Goal: Information Seeking & Learning: Learn about a topic

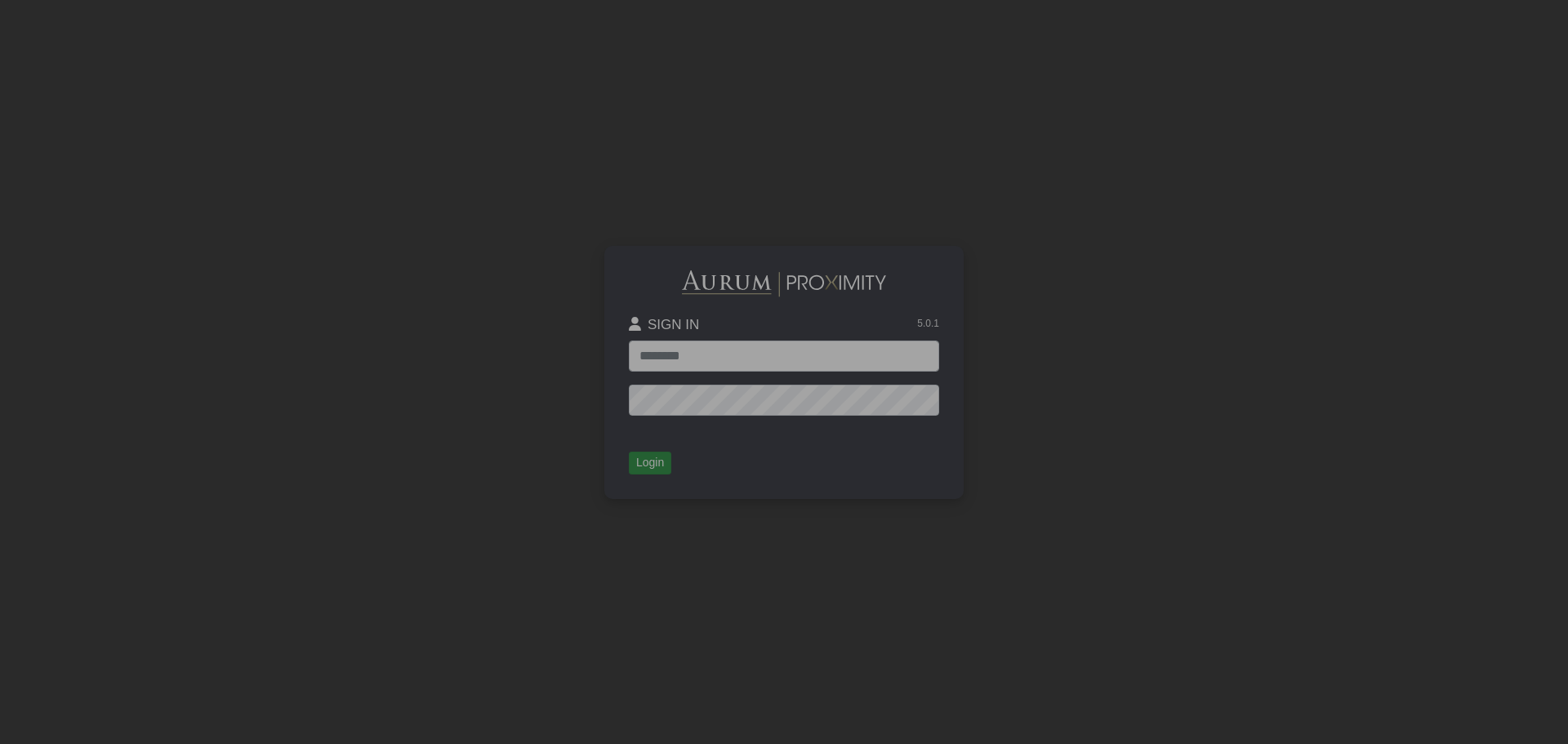
type input "**********"
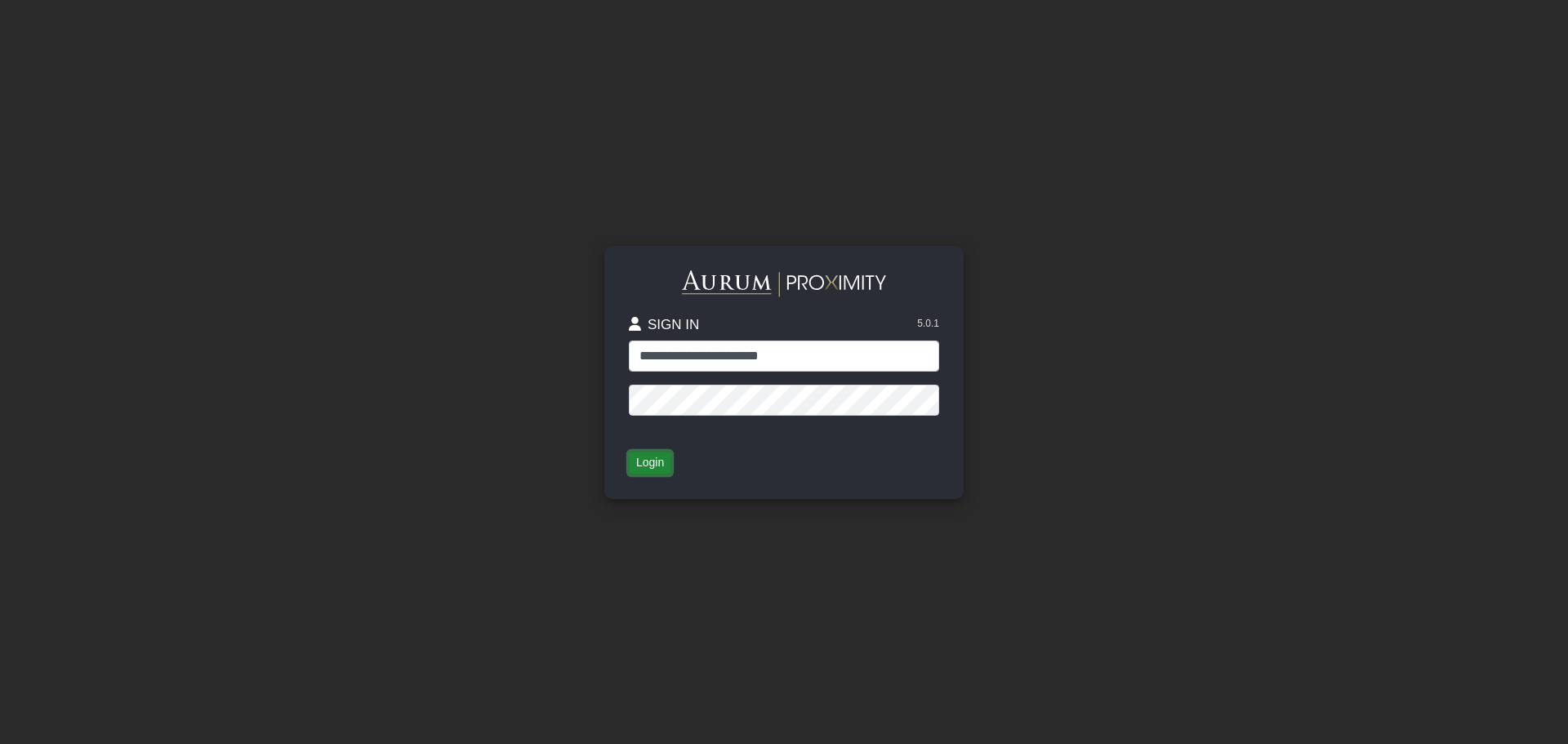
click at [638, 465] on button "Login" at bounding box center [650, 462] width 43 height 23
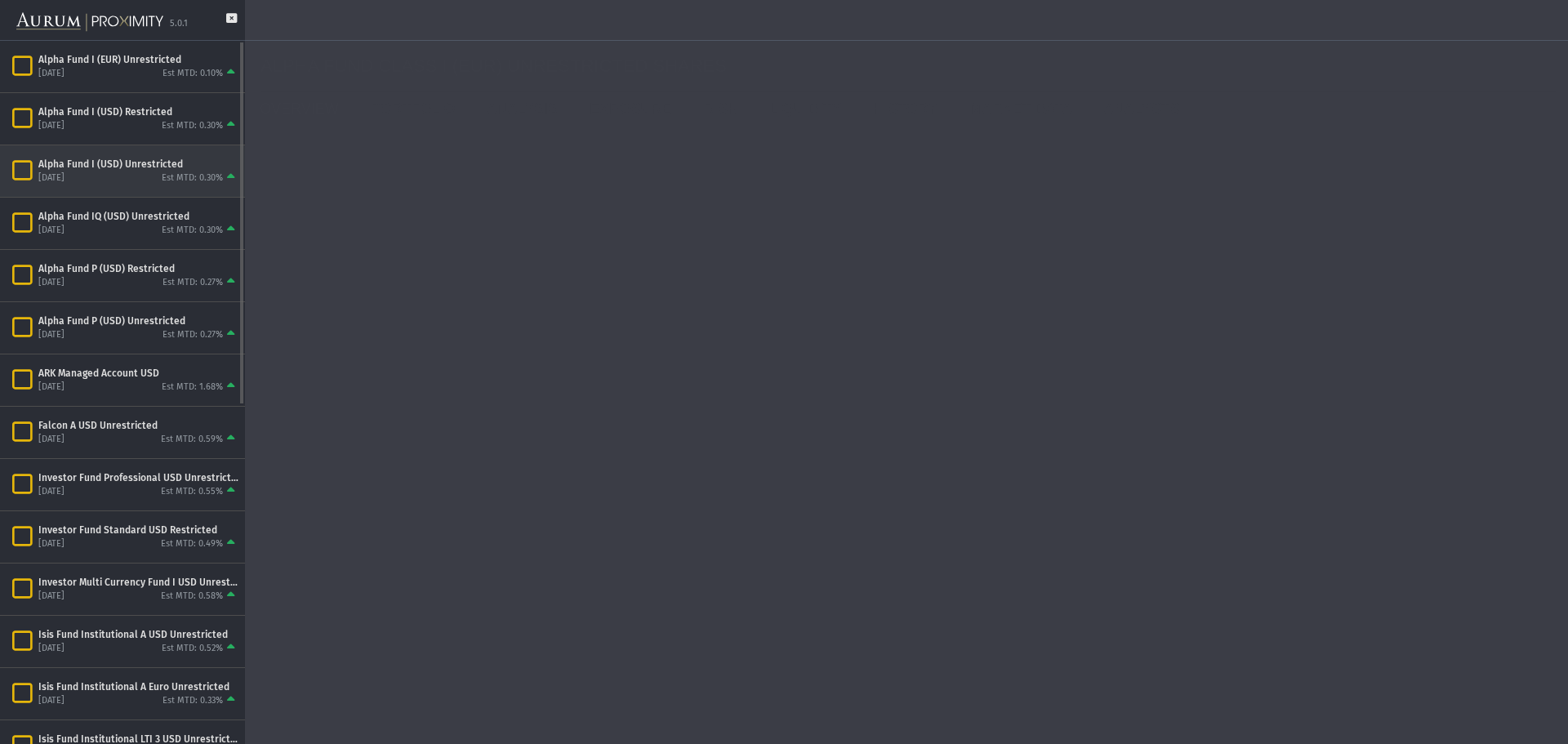
click at [145, 189] on div "Alpha Fund I (USD) Unrestricted [DATE] Est MTD: 0.30%" at bounding box center [122, 170] width 245 height 52
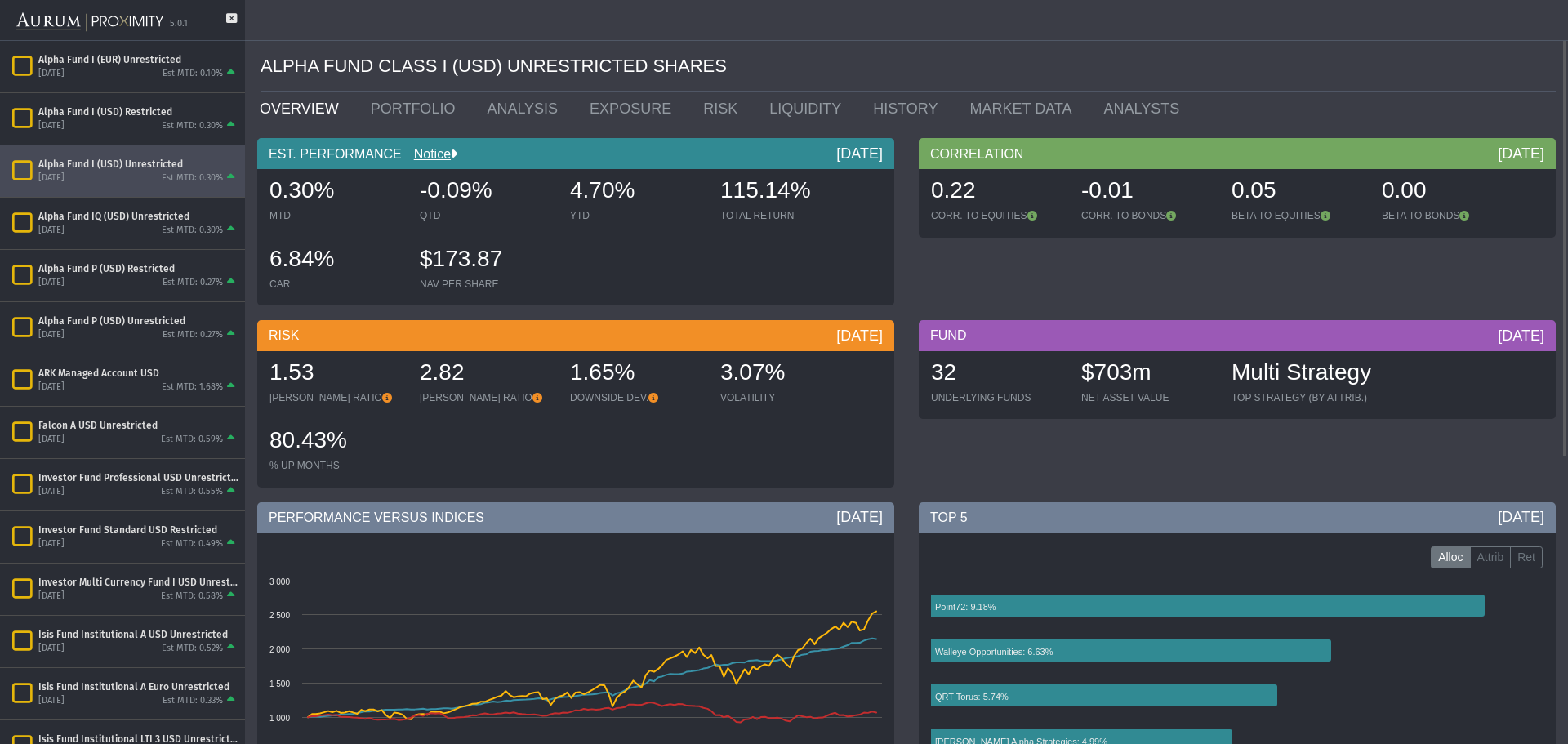
scroll to position [408, 0]
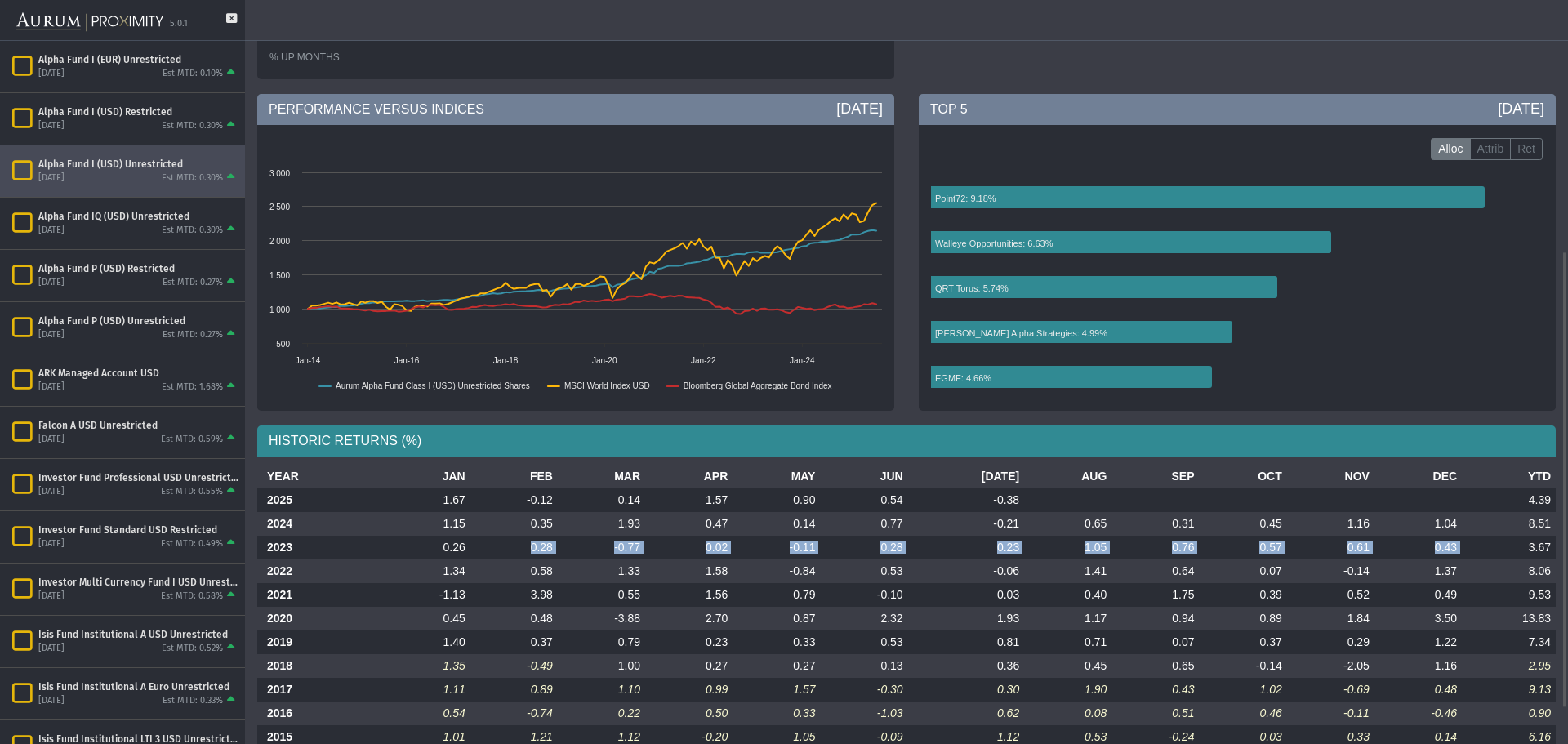
drag, startPoint x: 531, startPoint y: 536, endPoint x: 1469, endPoint y: 547, distance: 938.1
click at [1469, 547] on tr "2023 0.26 0.28 -0.77 0.02 -0.11 0.28 0.23 1.05 0.76 0.57 0.61 0.43 3.67" at bounding box center [906, 547] width 1299 height 24
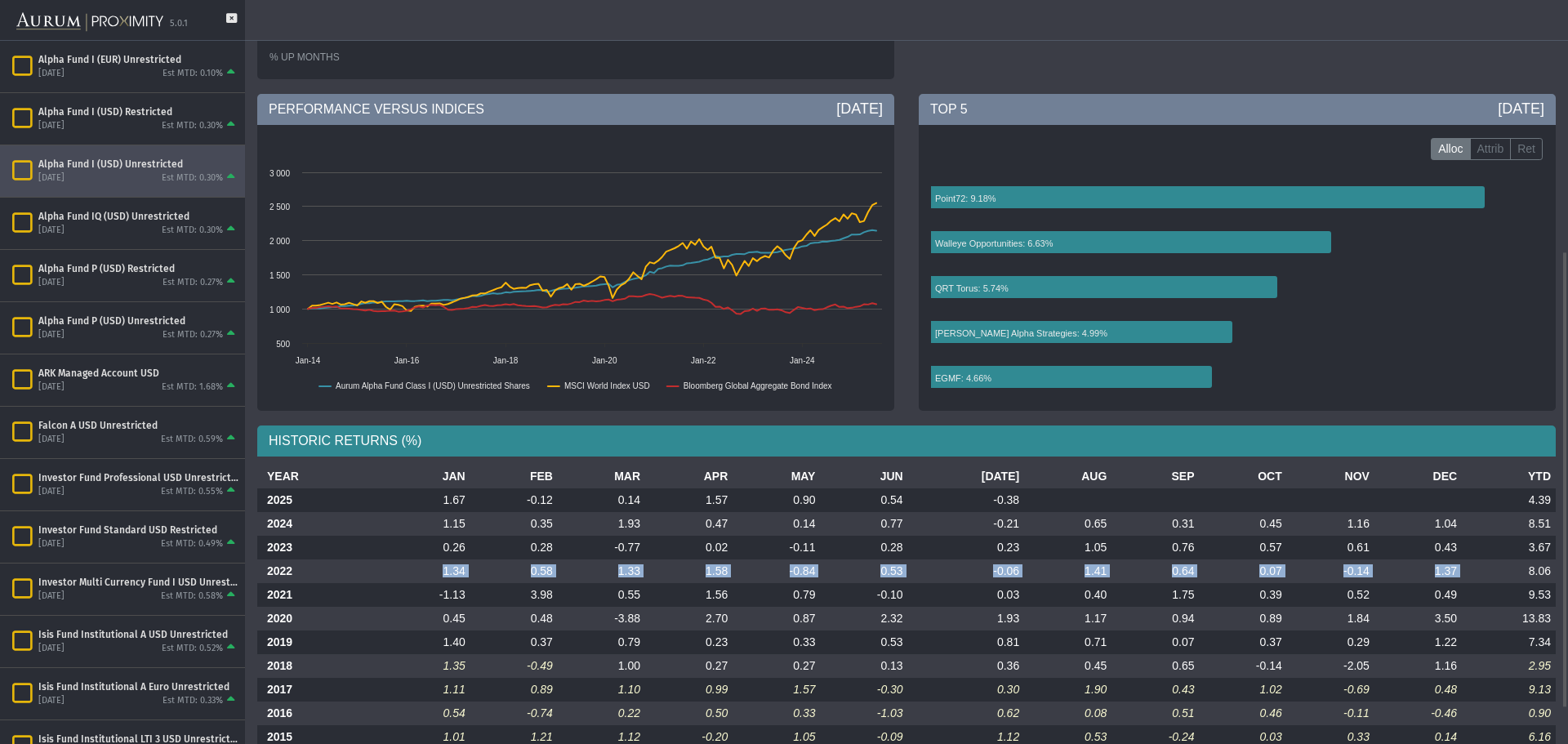
drag, startPoint x: 1464, startPoint y: 574, endPoint x: 378, endPoint y: 559, distance: 1086.1
click at [378, 560] on tr "2022 1.34 0.58 1.33 1.58 -0.84 0.53 -0.06 1.41 0.64 0.07 -0.14 1.37 8.06" at bounding box center [906, 571] width 1299 height 24
click at [585, 426] on div "HISTORIC RETURNS (%)" at bounding box center [906, 441] width 1299 height 31
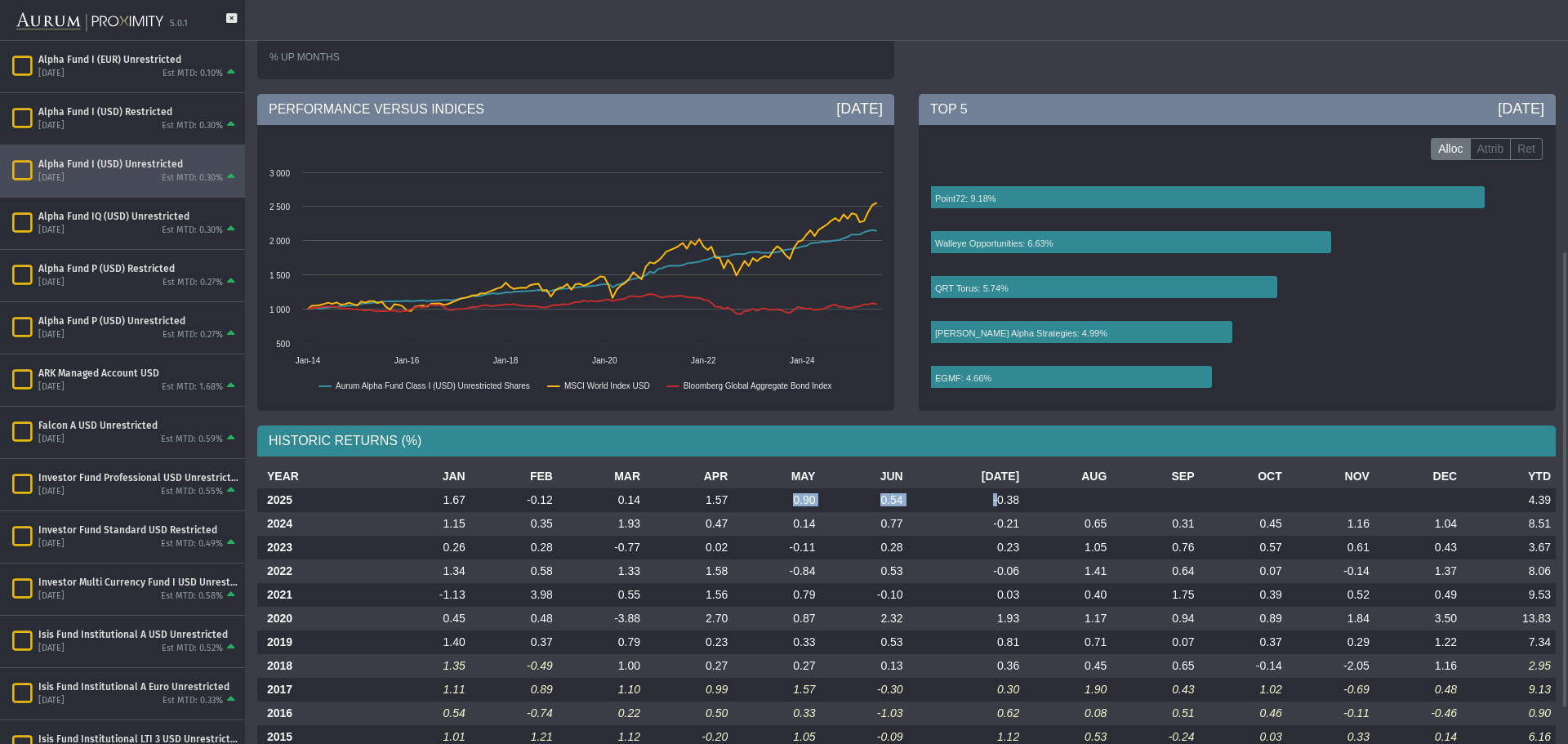
drag, startPoint x: 777, startPoint y: 490, endPoint x: 989, endPoint y: 499, distance: 212.2
click at [989, 499] on tr "2025 1.67 -0.12 0.14 1.57 0.90 0.54 -0.38 4.39" at bounding box center [906, 499] width 1299 height 24
click at [1058, 497] on td at bounding box center [1068, 499] width 87 height 24
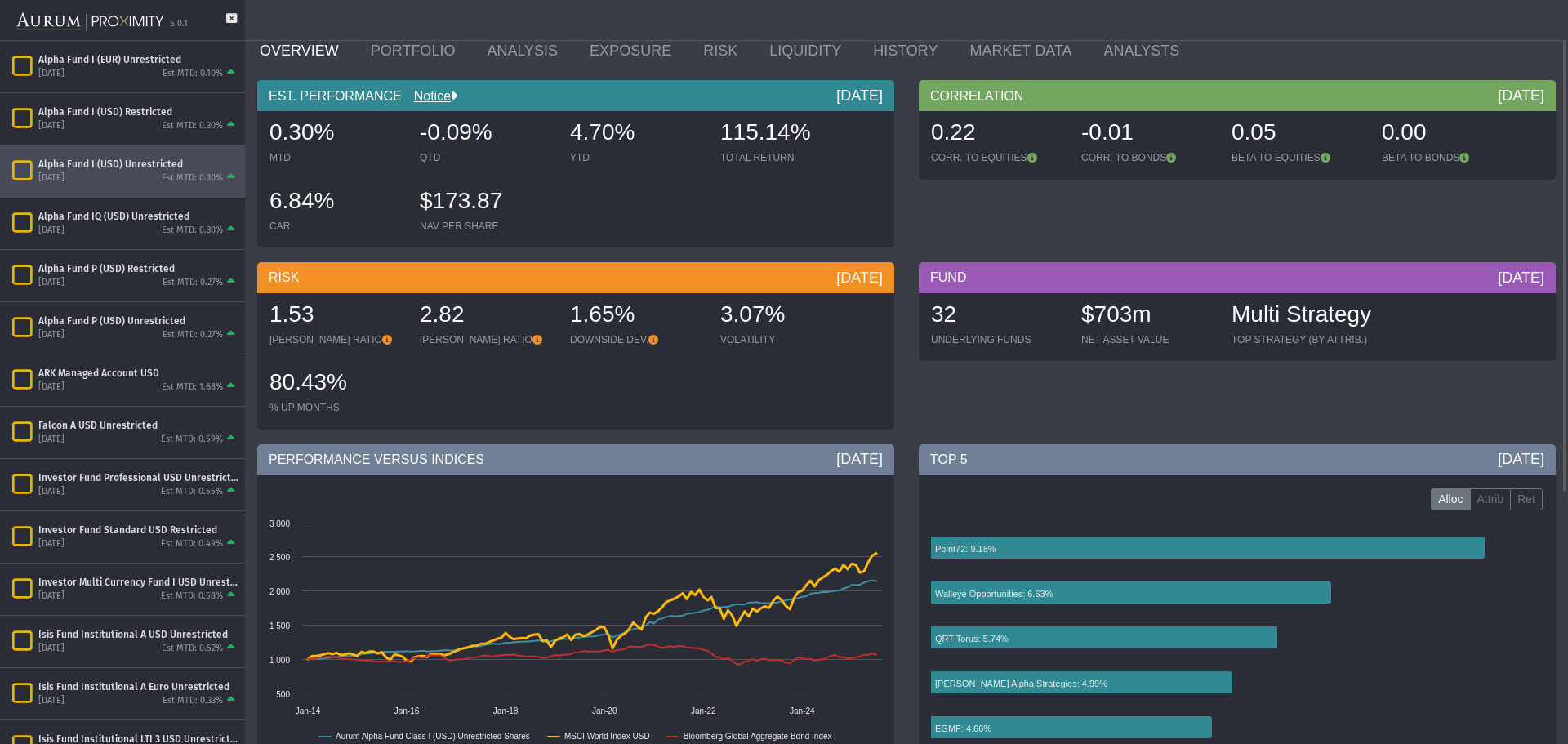
scroll to position [0, 0]
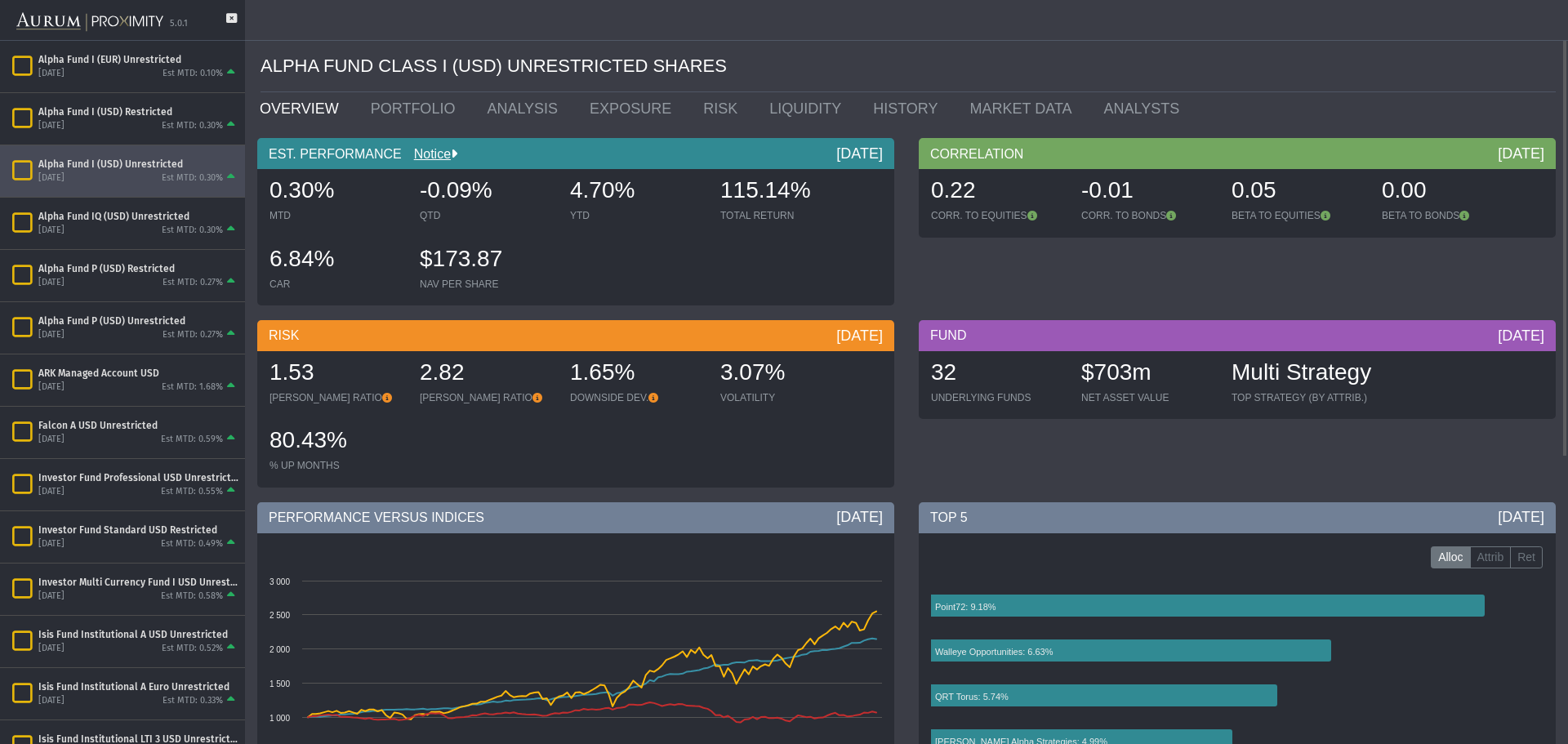
click at [588, 203] on div "4.70%" at bounding box center [637, 191] width 134 height 34
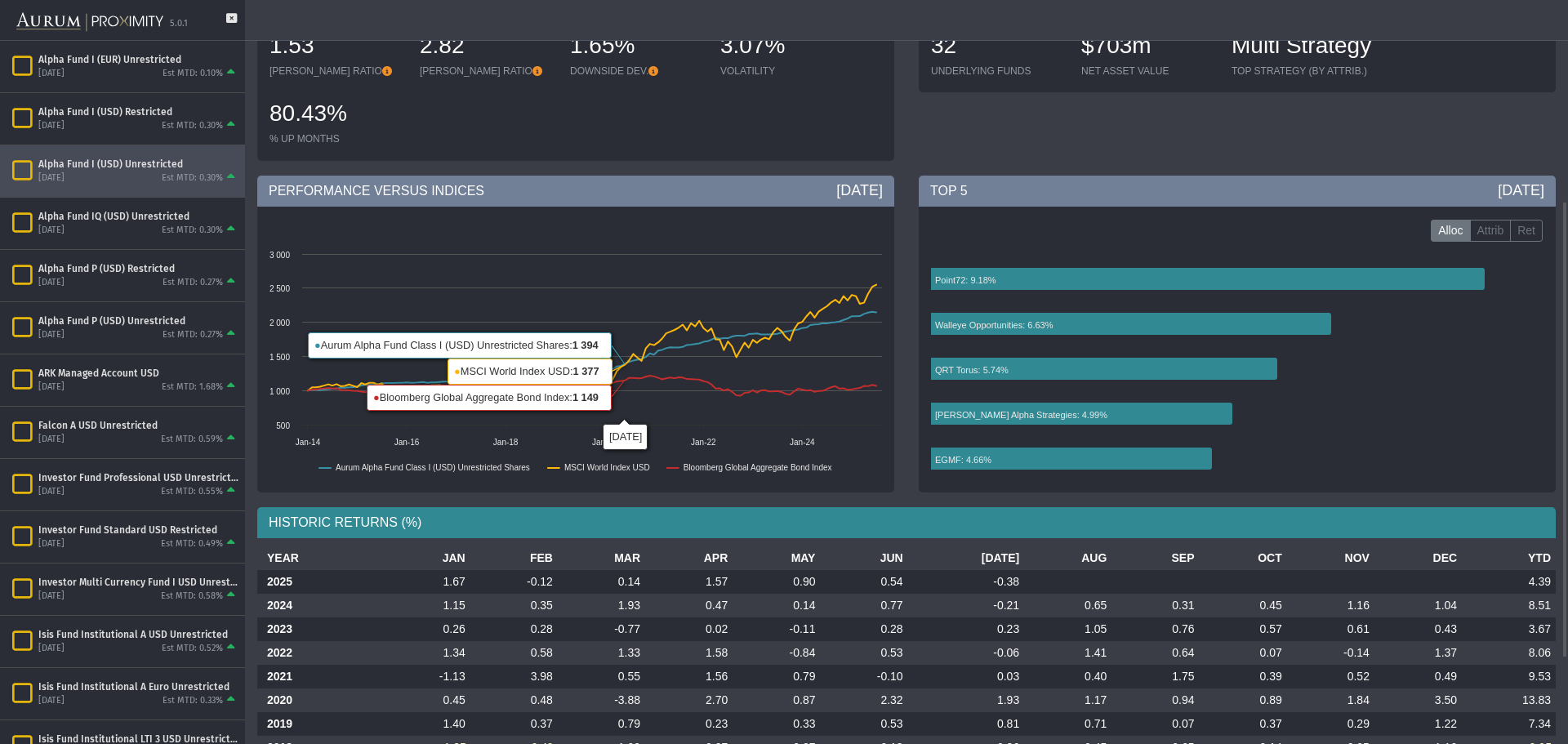
click at [1098, 581] on td at bounding box center [1068, 581] width 87 height 24
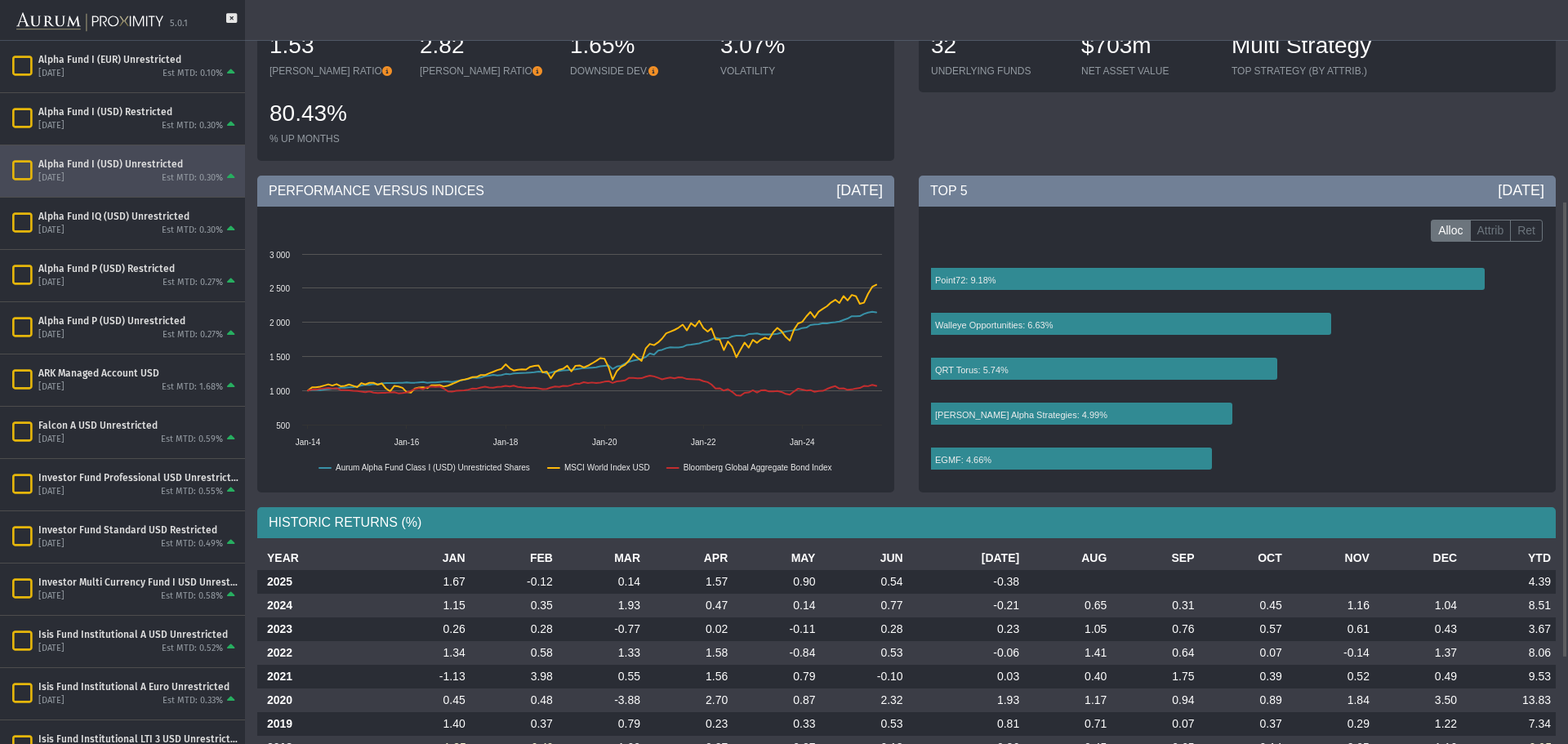
click at [1098, 581] on td at bounding box center [1068, 581] width 87 height 24
